Goal: Information Seeking & Learning: Check status

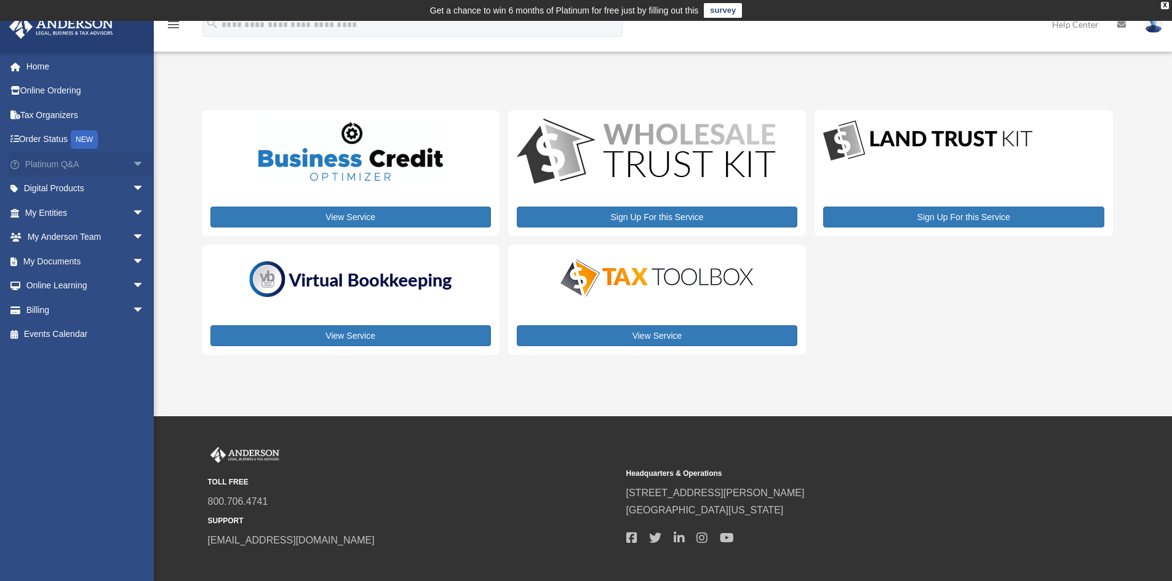
click at [65, 165] on link "Platinum Q&A arrow_drop_down" at bounding box center [86, 164] width 154 height 25
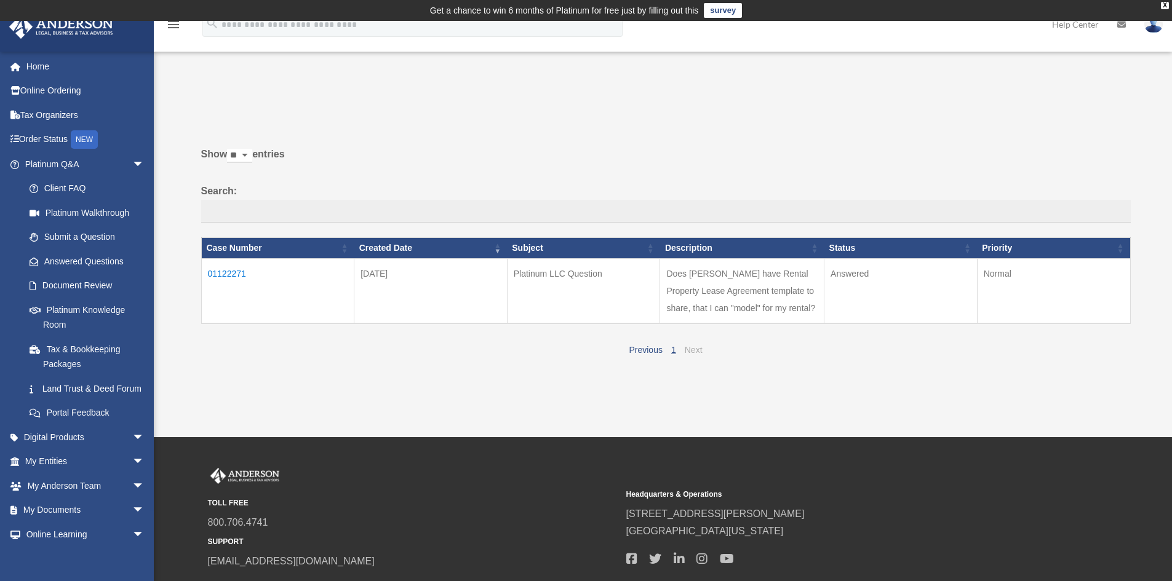
click at [693, 349] on link "Next" at bounding box center [694, 350] width 18 height 10
click at [234, 272] on td "01122271" at bounding box center [277, 290] width 153 height 65
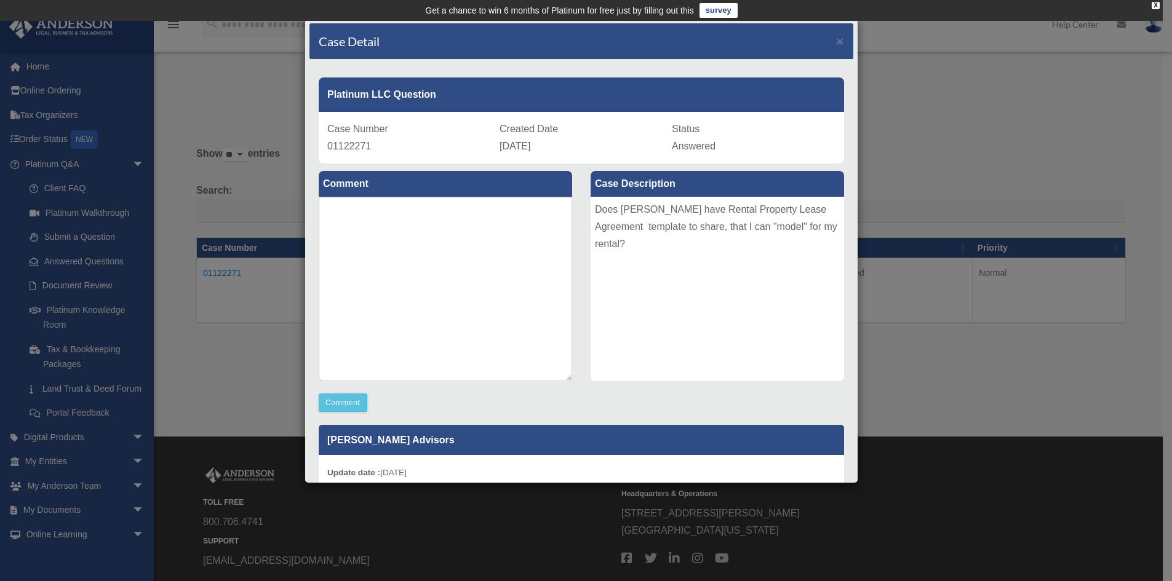
click at [938, 108] on div "Case Detail × Platinum LLC Question Case Number 01122271 Created Date [DATE] St…" at bounding box center [586, 290] width 1172 height 581
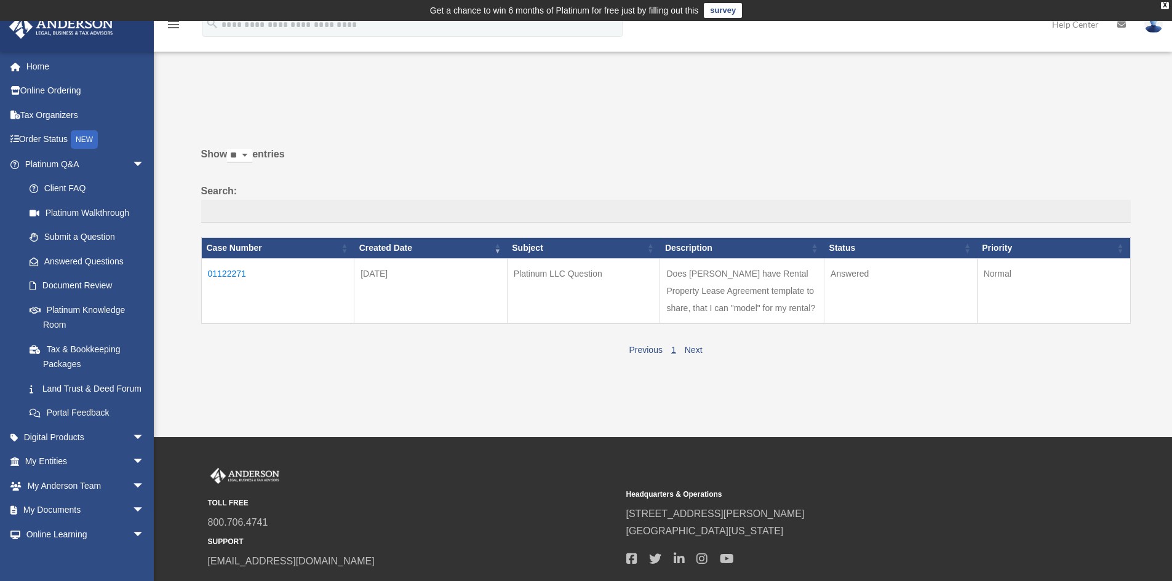
click at [1156, 25] on img at bounding box center [1153, 24] width 18 height 18
click at [932, 105] on link "Logout" at bounding box center [968, 107] width 123 height 25
